Goal: Task Accomplishment & Management: Use online tool/utility

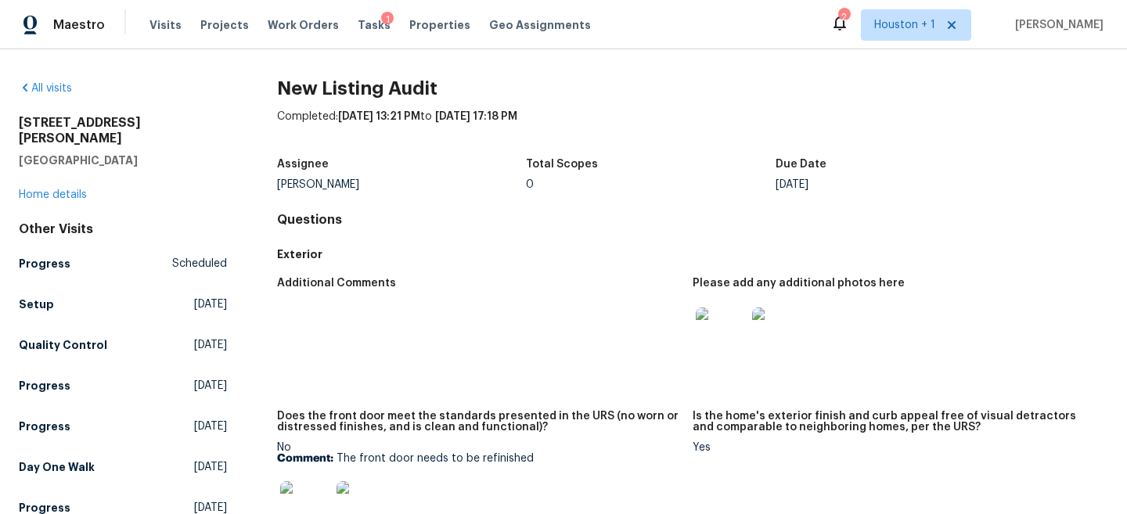
scroll to position [1897, 0]
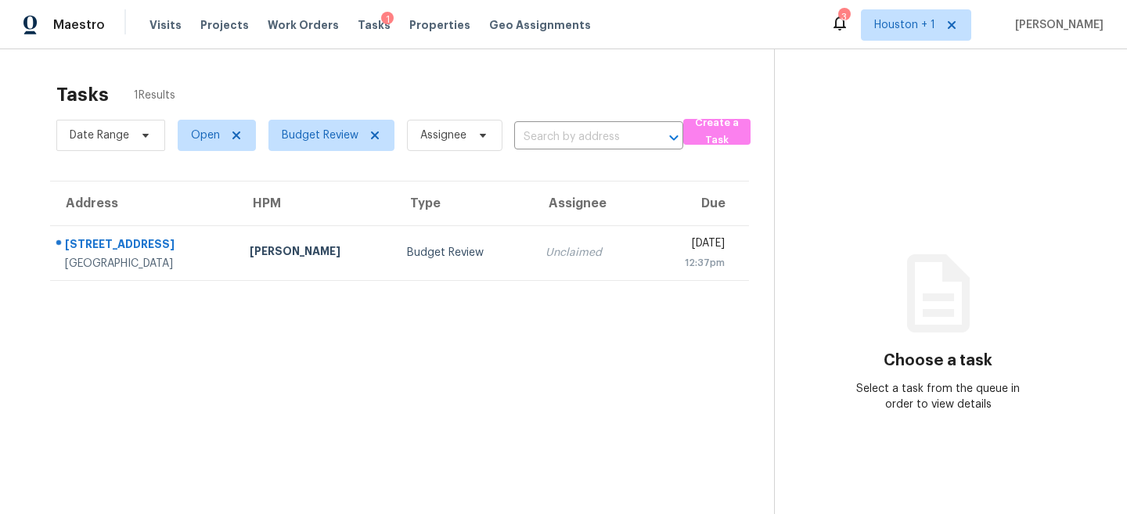
click at [252, 93] on div "Tasks 1 Results" at bounding box center [415, 94] width 718 height 41
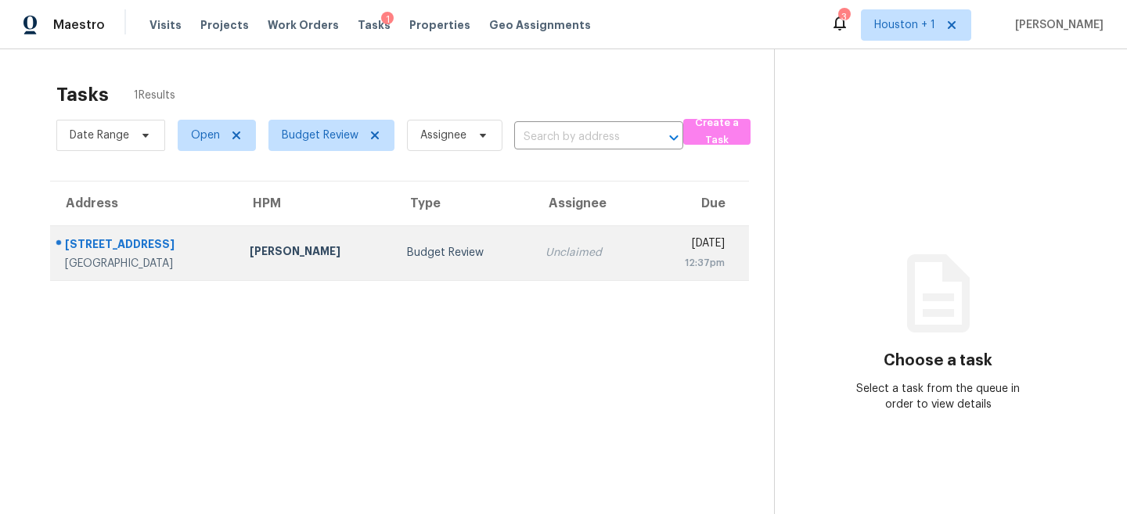
click at [250, 261] on div "[PERSON_NAME]" at bounding box center [316, 253] width 133 height 20
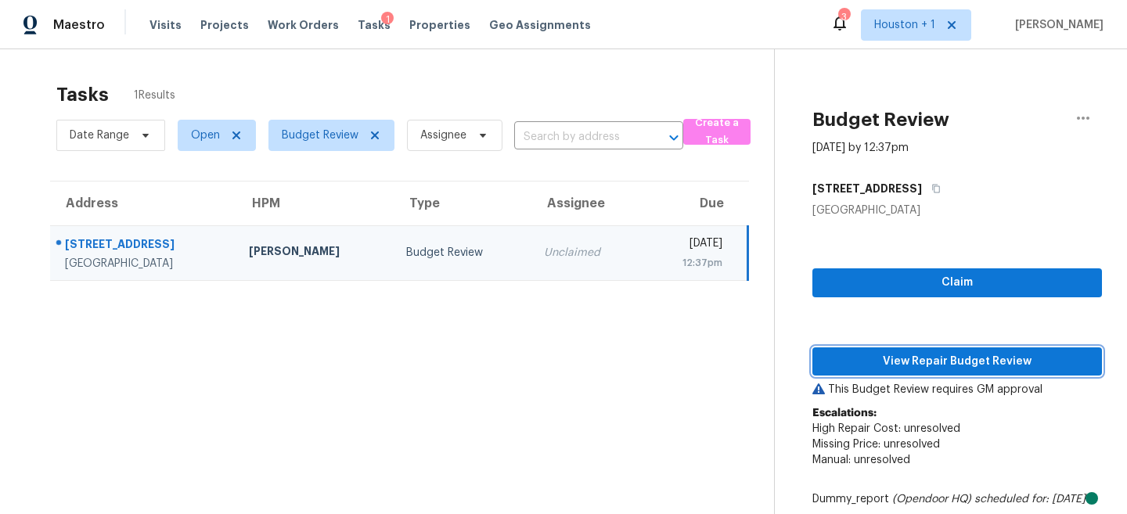
click at [977, 365] on span "View Repair Budget Review" at bounding box center [957, 362] width 265 height 20
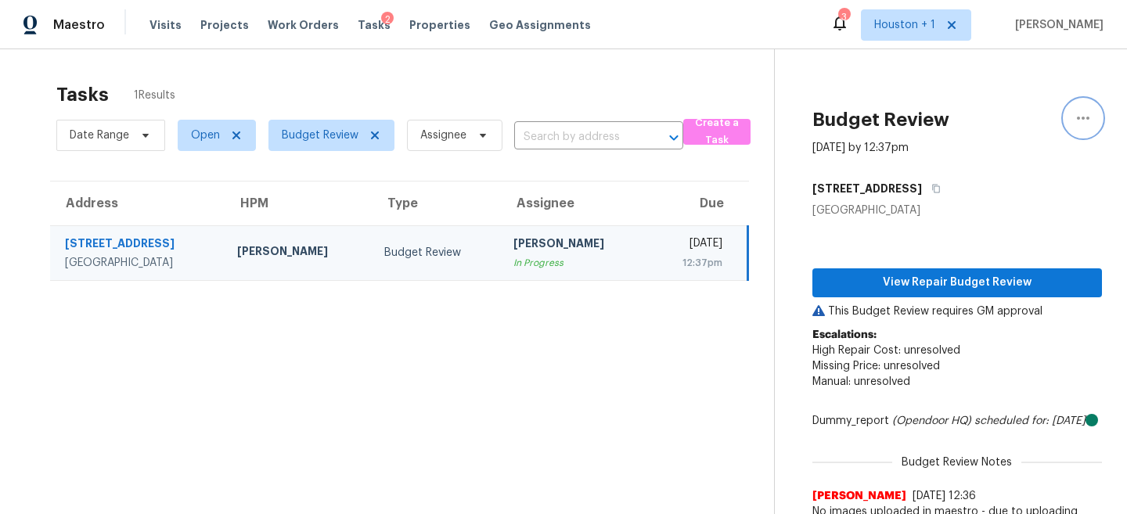
click at [1070, 113] on button "button" at bounding box center [1083, 118] width 38 height 38
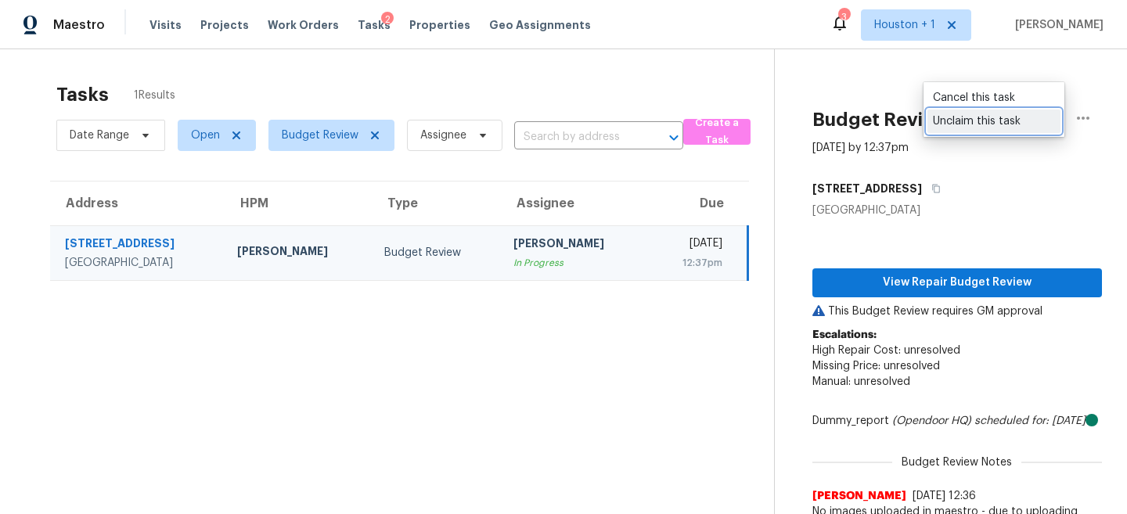
click at [993, 116] on div "Unclaim this task" at bounding box center [994, 121] width 122 height 16
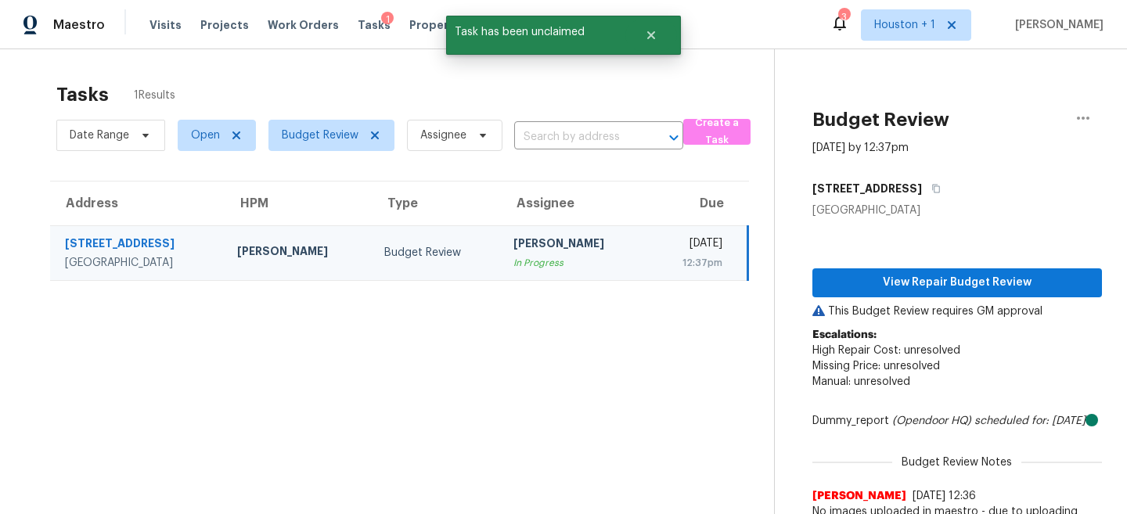
click at [600, 420] on section "Tasks 1 Results Date Range Open Budget Review Assignee ​ Create a Task Address …" at bounding box center [399, 361] width 749 height 575
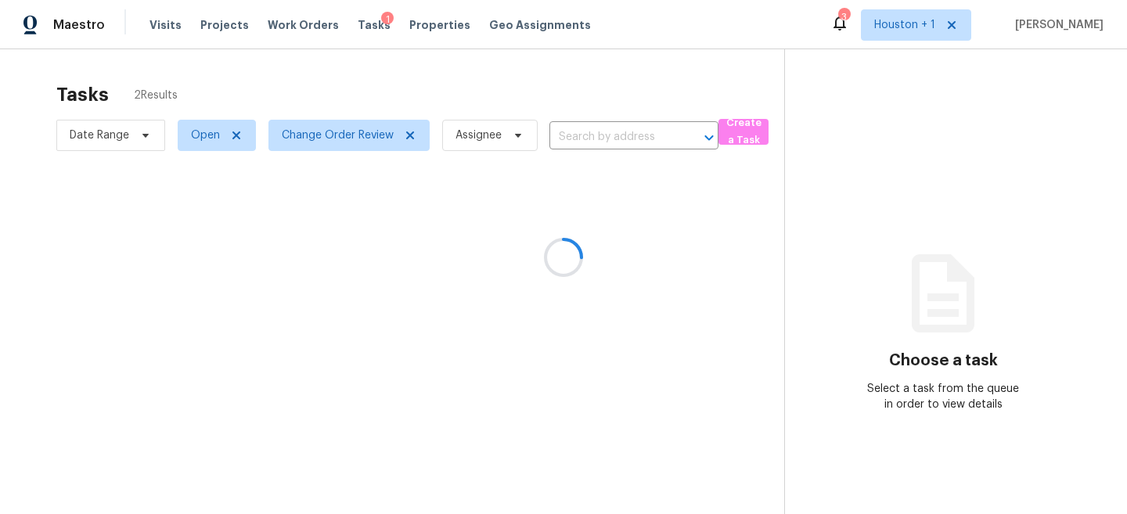
click at [309, 92] on div at bounding box center [563, 257] width 1127 height 514
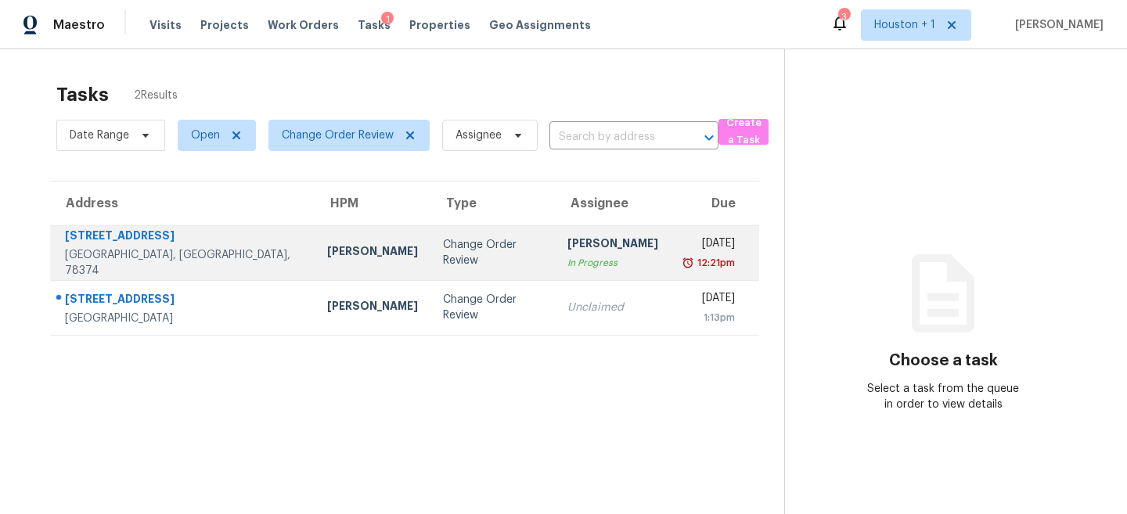
click at [443, 246] on div "Change Order Review" at bounding box center [492, 252] width 99 height 31
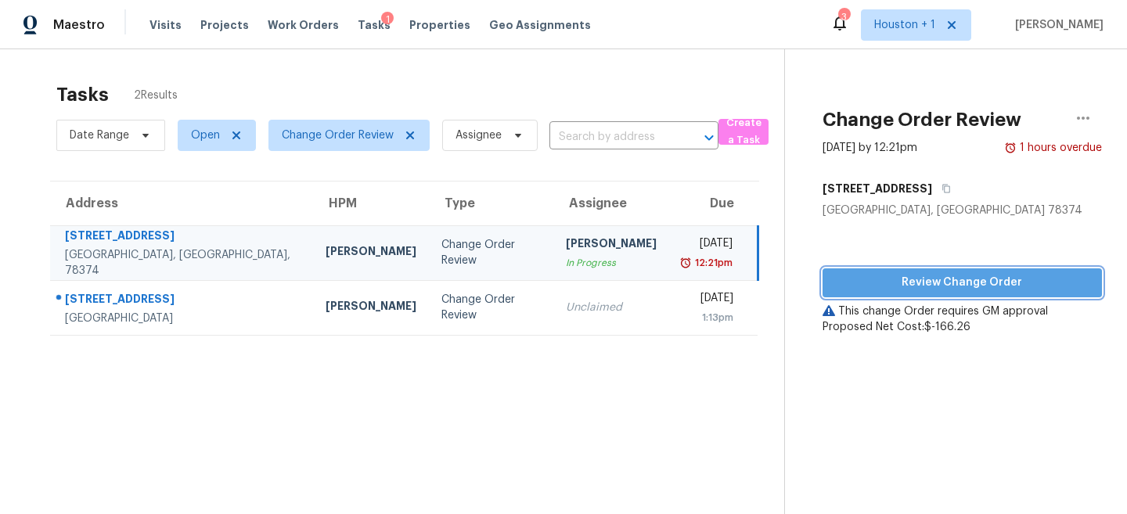
click at [971, 288] on span "Review Change Order" at bounding box center [962, 283] width 254 height 20
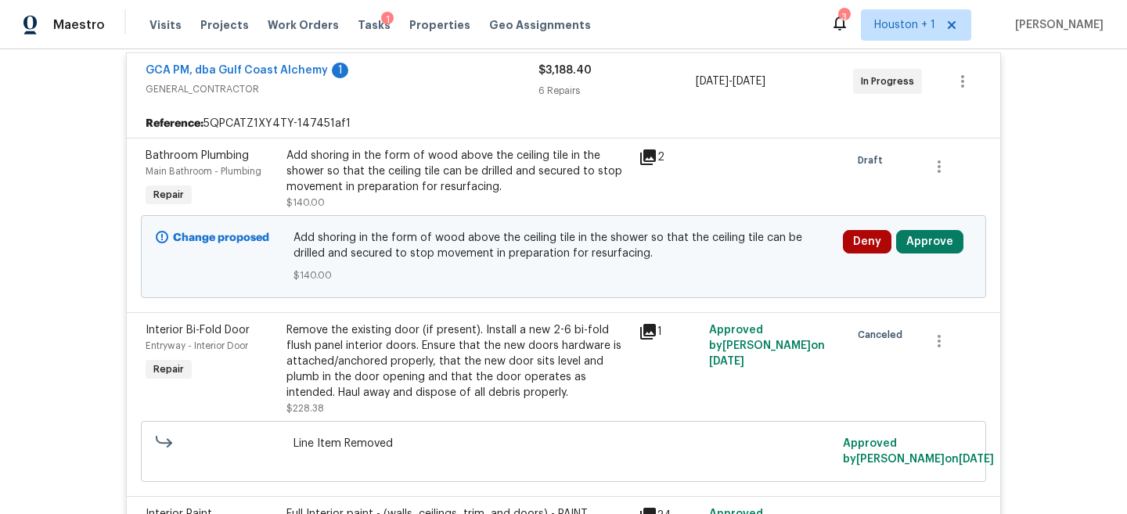
scroll to position [538, 0]
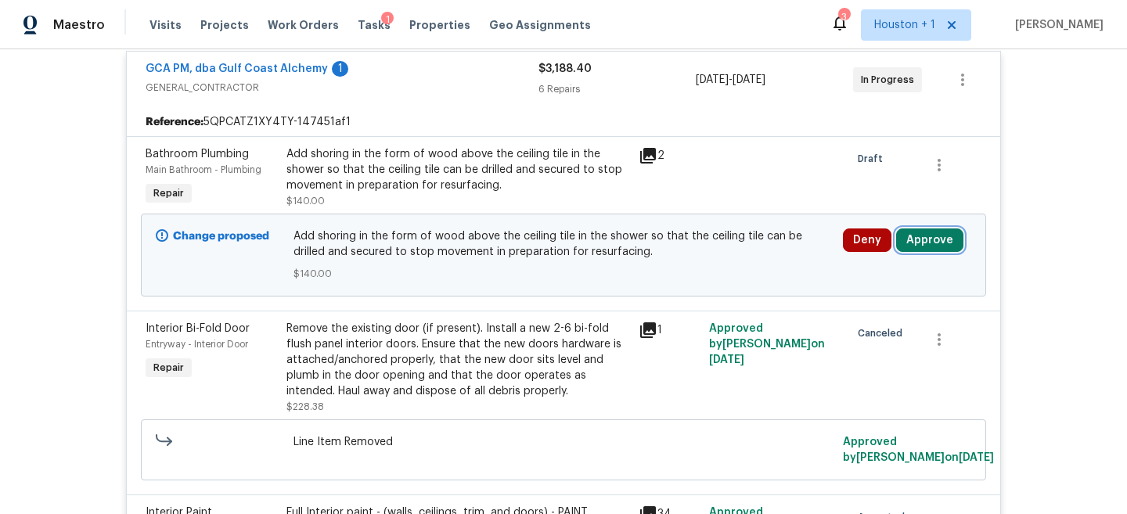
click at [924, 238] on button "Approve" at bounding box center [929, 240] width 67 height 23
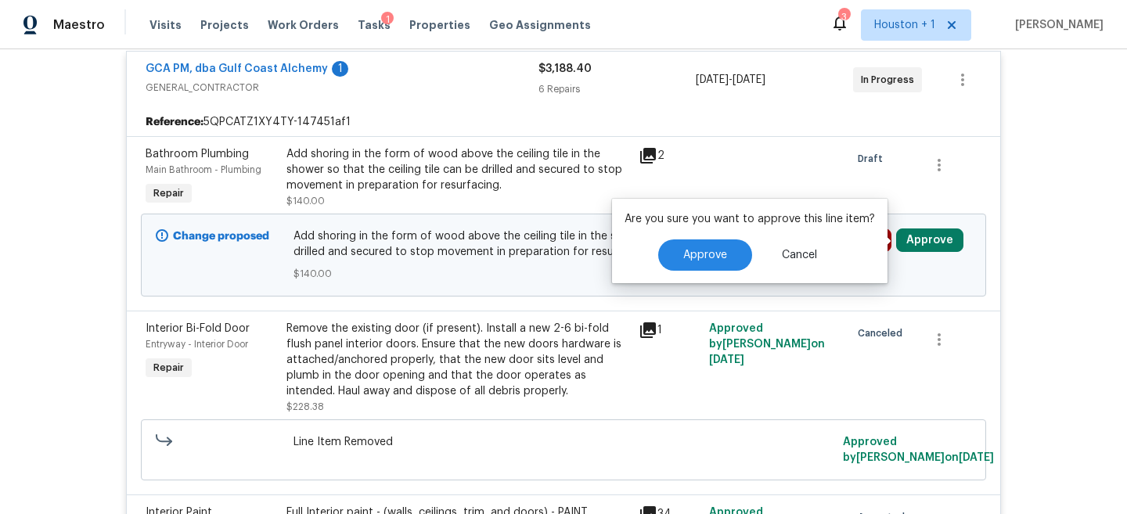
click at [653, 256] on div "Approve Cancel" at bounding box center [749, 254] width 250 height 31
click at [685, 255] on span "Approve" at bounding box center [705, 256] width 44 height 12
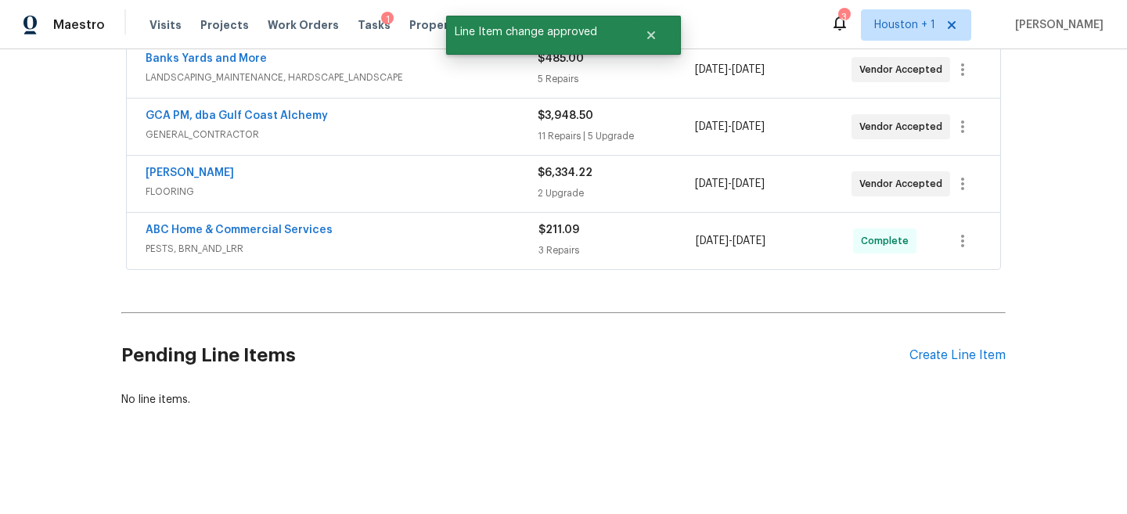
scroll to position [809, 0]
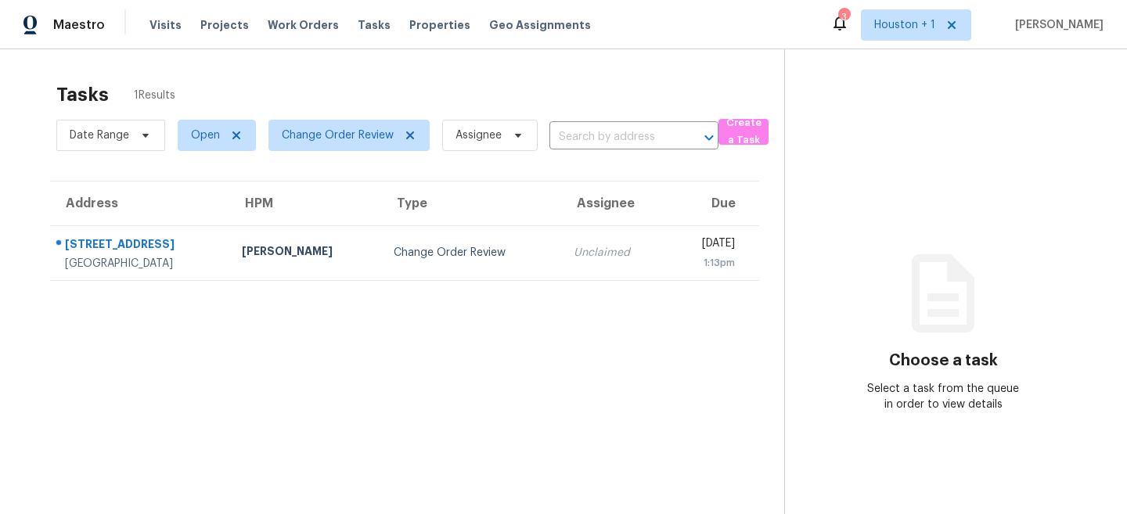
scroll to position [49, 0]
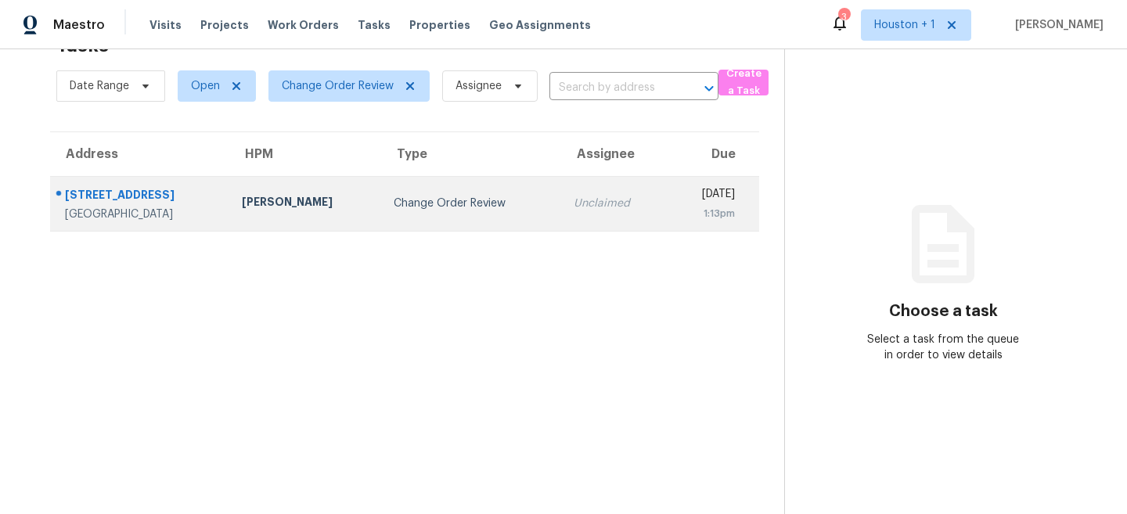
click at [381, 178] on td "Change Order Review" at bounding box center [470, 203] width 179 height 55
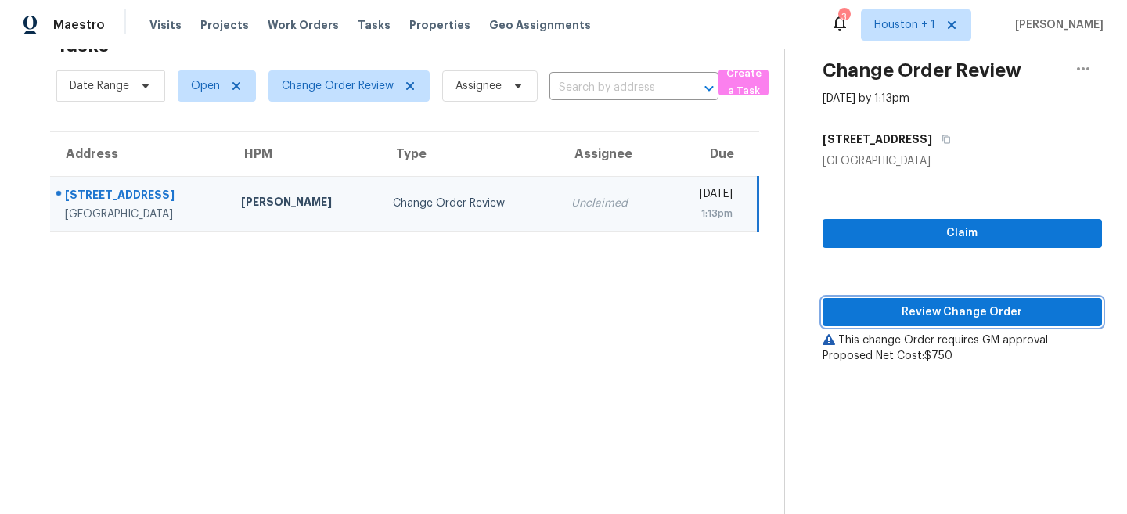
click at [930, 310] on span "Review Change Order" at bounding box center [962, 313] width 254 height 20
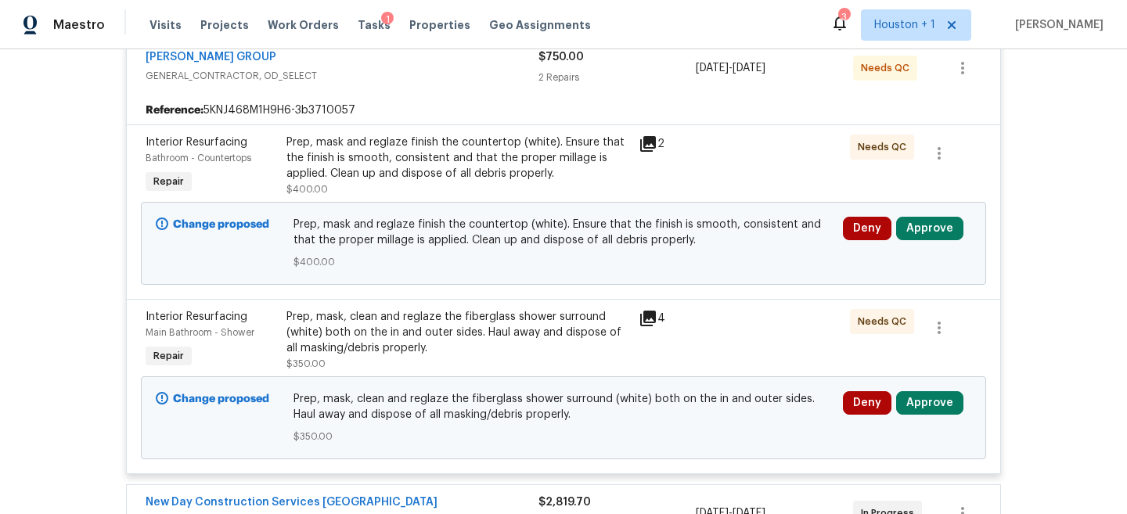
scroll to position [324, 0]
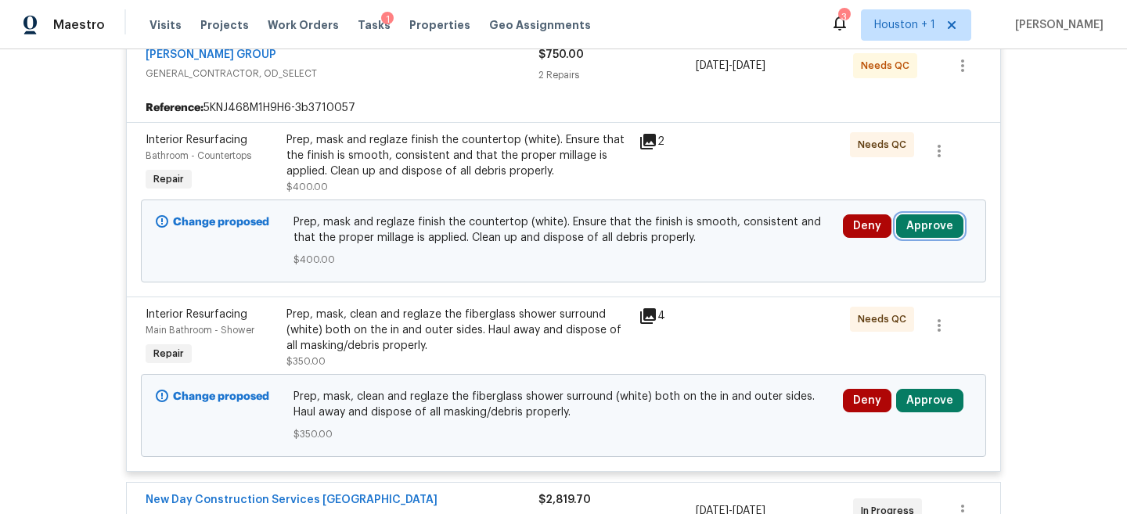
click at [930, 226] on button "Approve" at bounding box center [929, 225] width 67 height 23
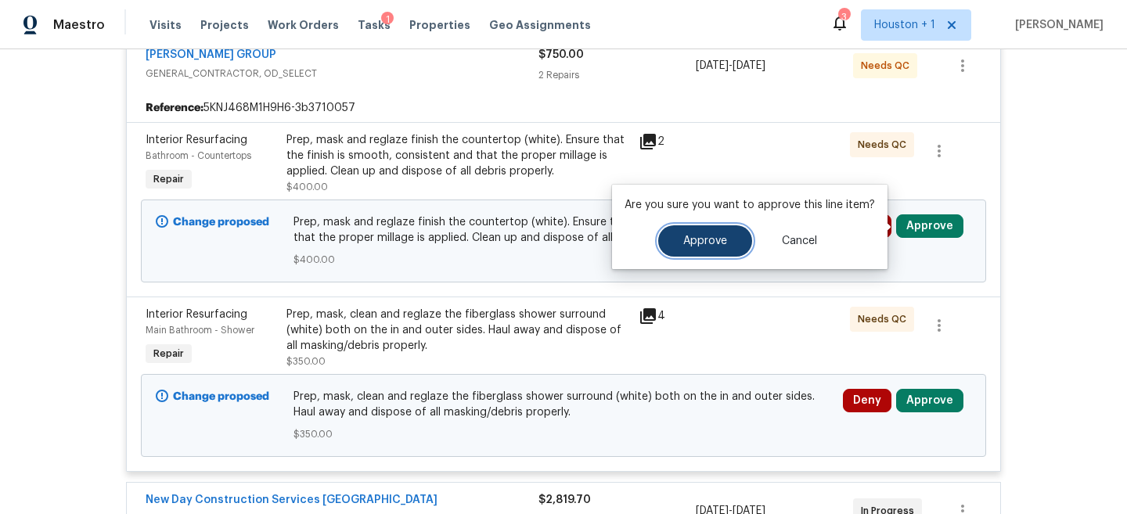
click at [680, 234] on button "Approve" at bounding box center [705, 240] width 94 height 31
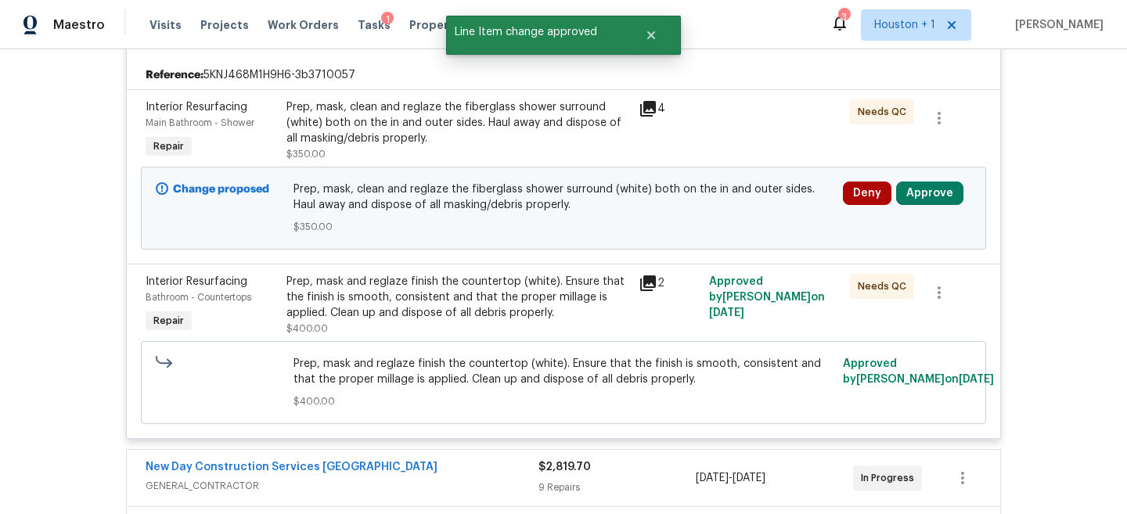
scroll to position [346, 0]
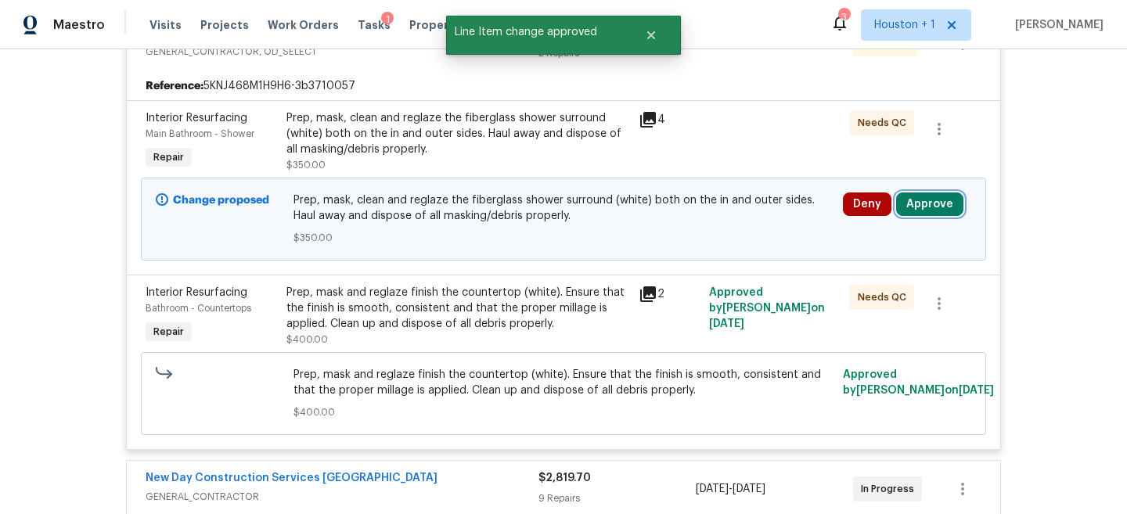
click at [938, 208] on button "Approve" at bounding box center [929, 204] width 67 height 23
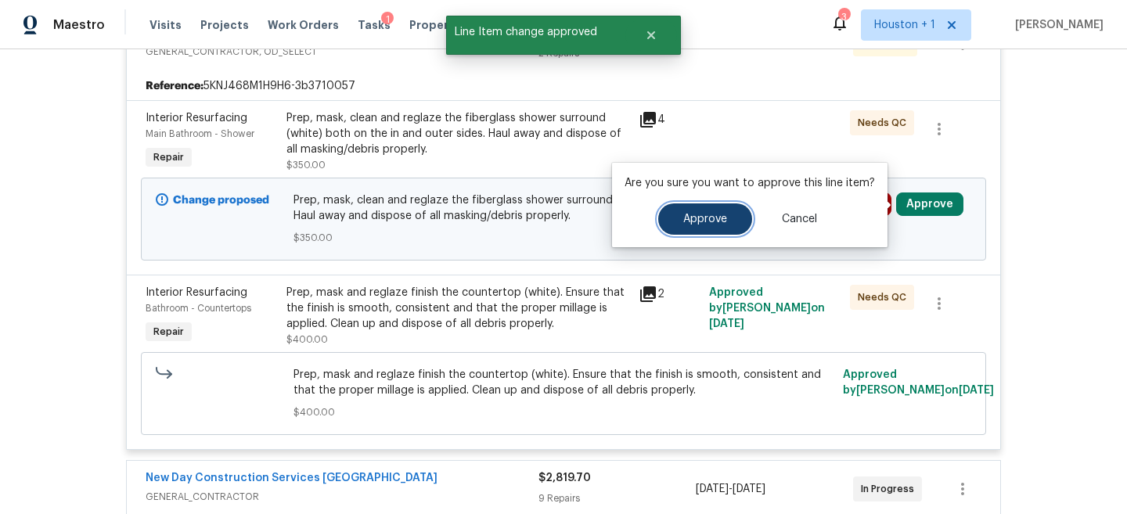
click at [693, 222] on span "Approve" at bounding box center [705, 220] width 44 height 12
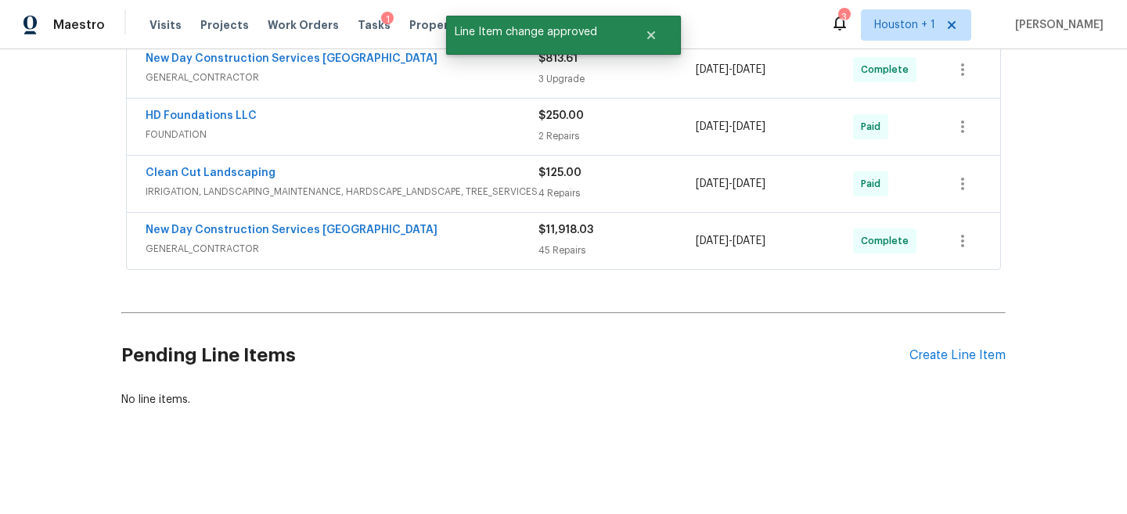
scroll to position [0, 0]
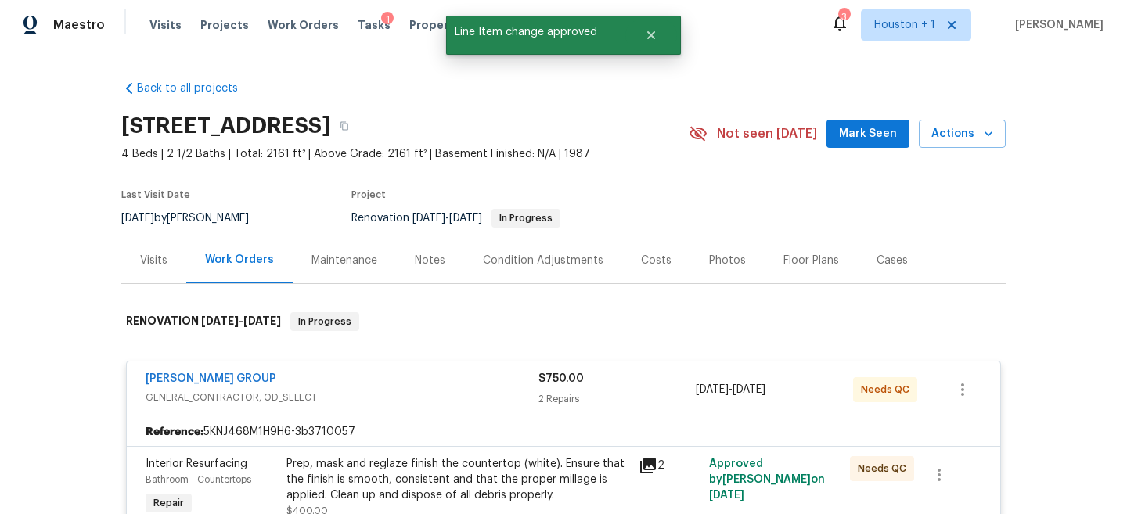
click at [440, 385] on div "BARAKEL VENZ GROUP" at bounding box center [342, 380] width 393 height 19
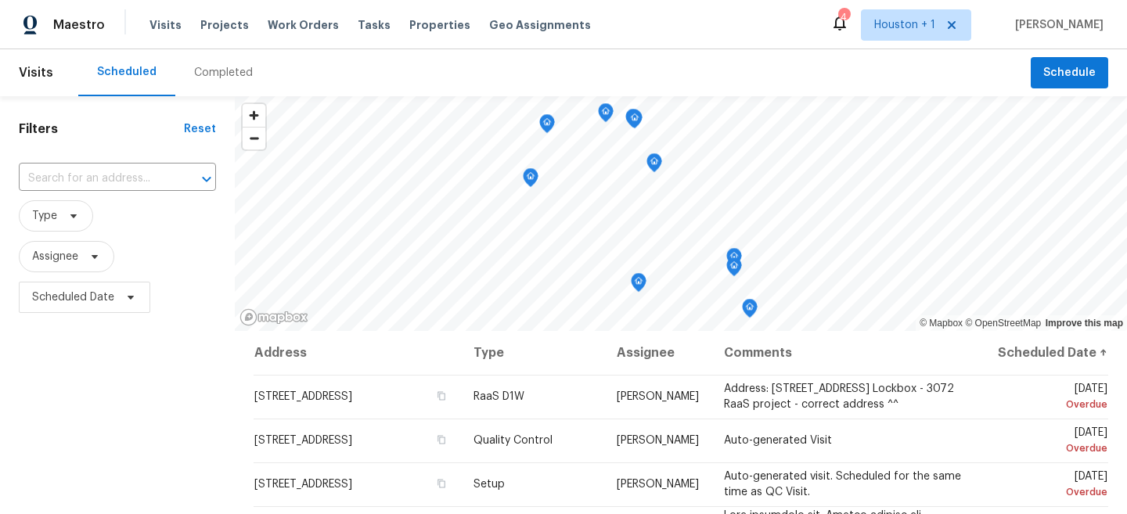
click at [128, 367] on div "Filters Reset ​ Type Assignee Scheduled Date" at bounding box center [117, 419] width 235 height 646
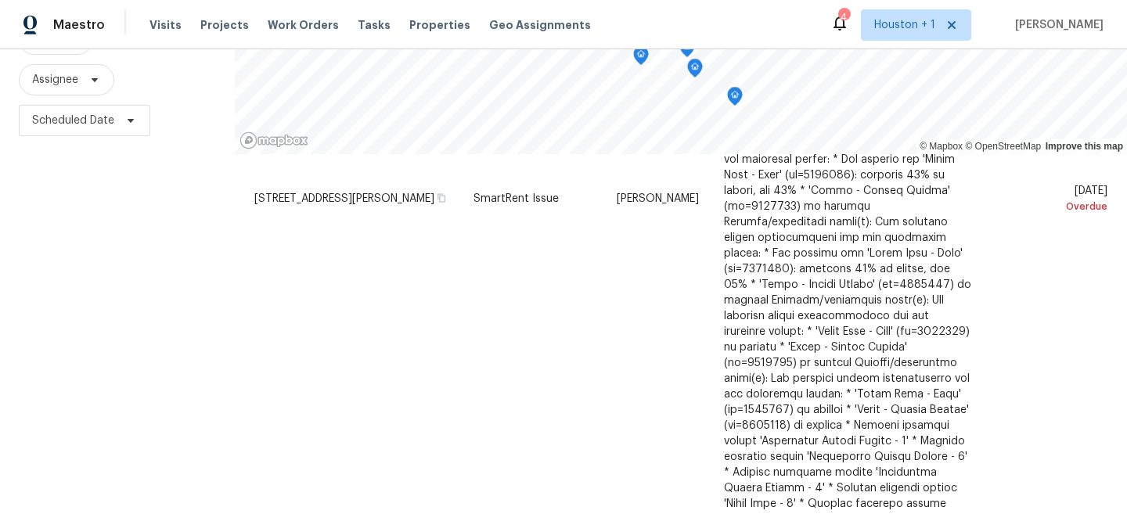
scroll to position [465, 0]
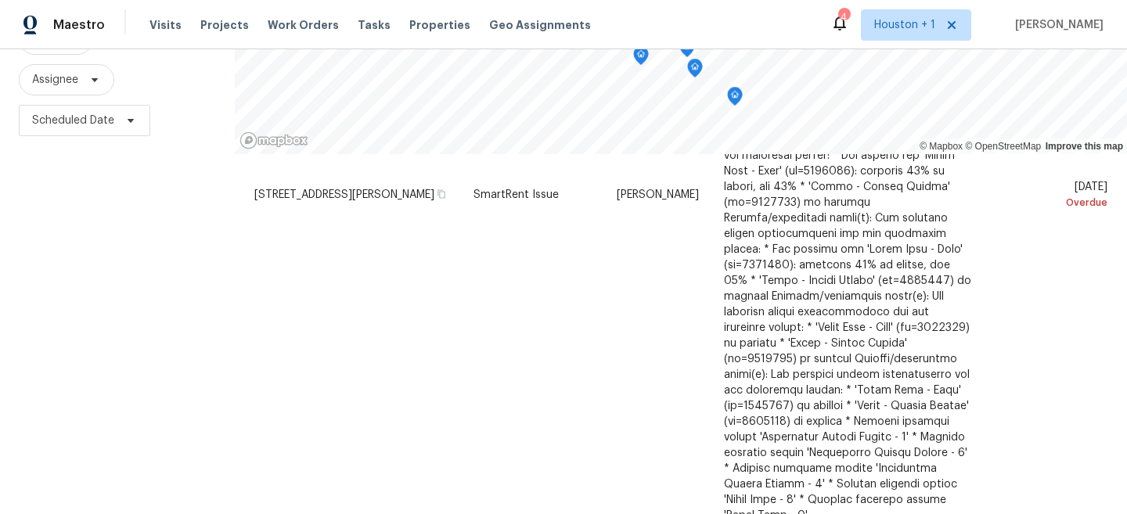
click at [103, 229] on div "Filters Reset ​ Type Assignee Scheduled Date" at bounding box center [117, 242] width 235 height 646
